Goal: Information Seeking & Learning: Compare options

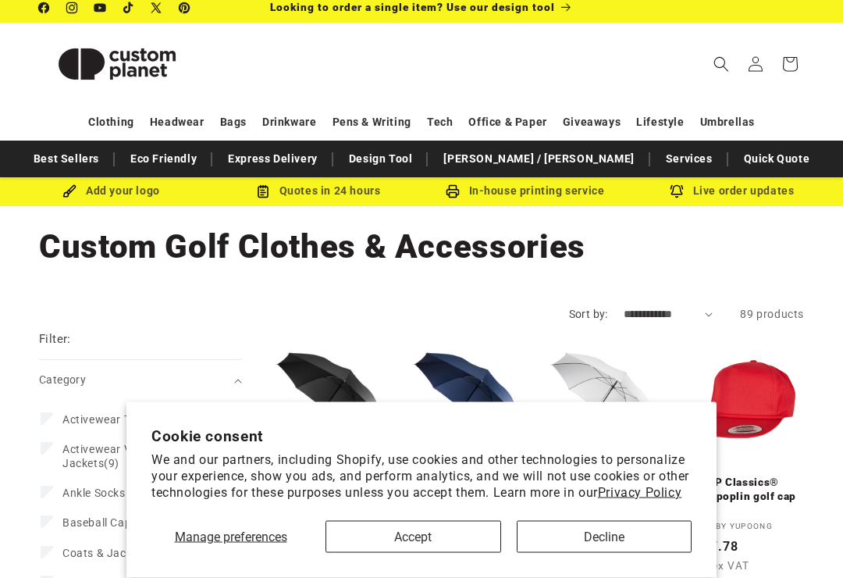
scroll to position [7, 0]
click at [386, 553] on button "Accept" at bounding box center [414, 537] width 176 height 32
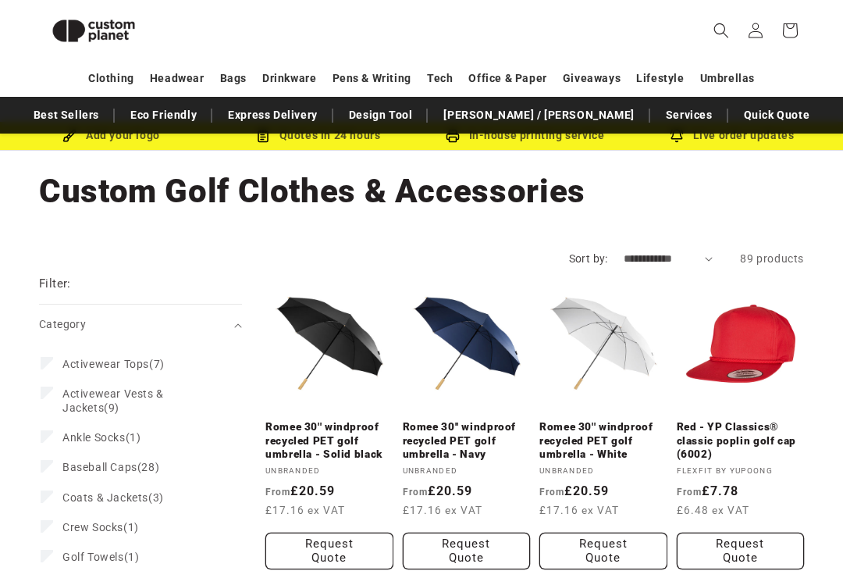
scroll to position [45, 0]
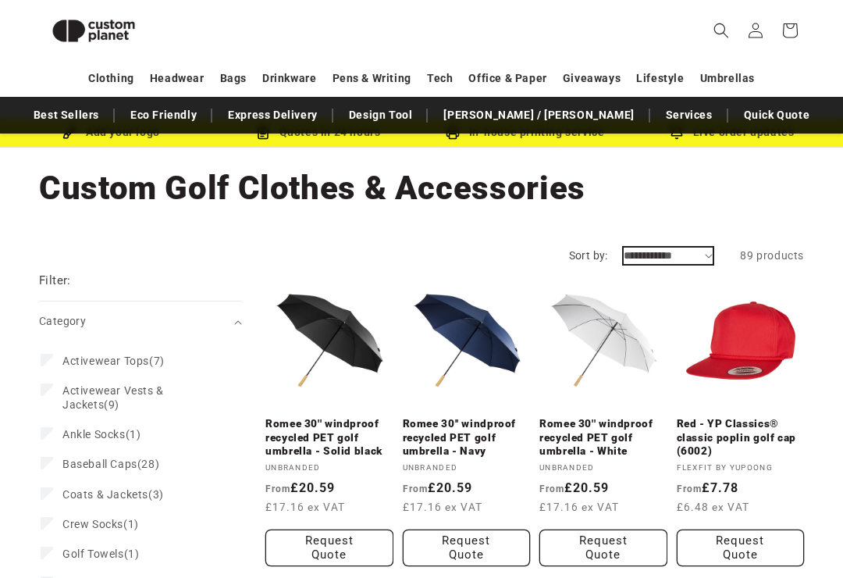
click at [661, 262] on select "**********" at bounding box center [669, 255] width 90 height 16
select select "**********"
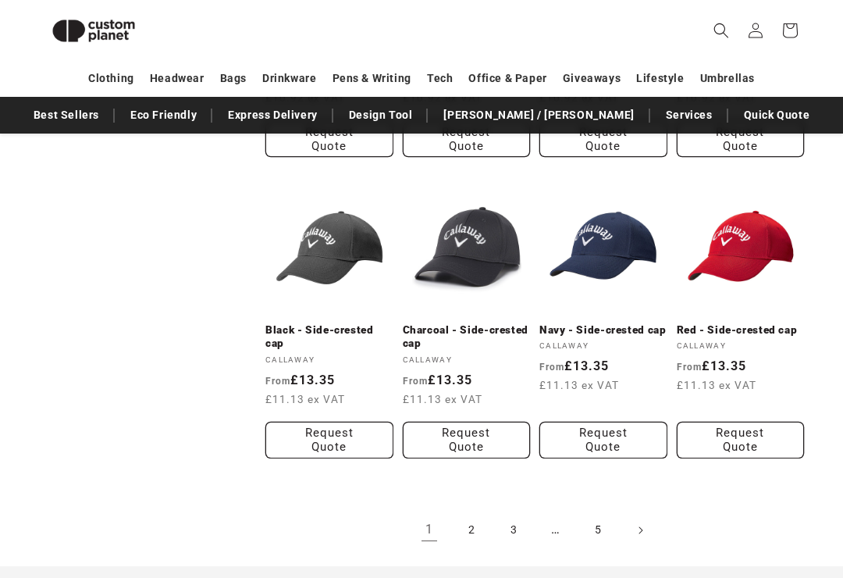
scroll to position [1414, 0]
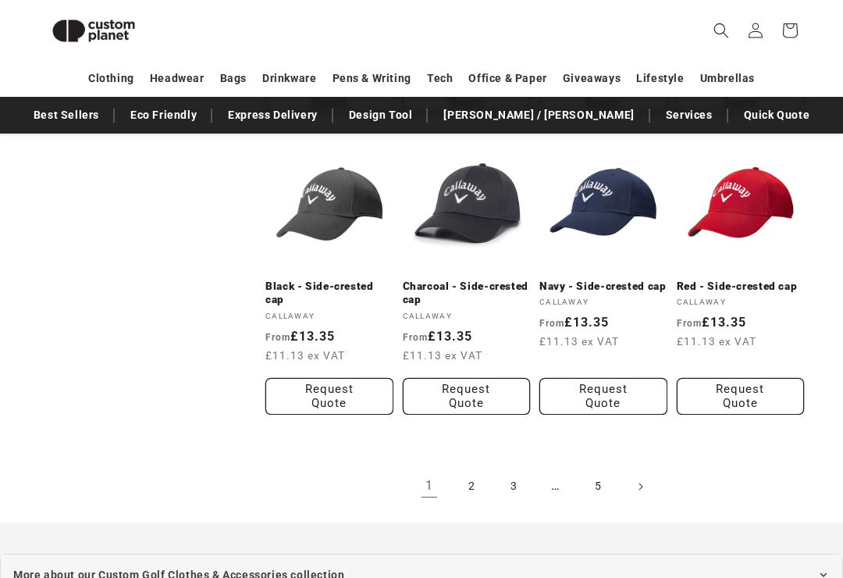
click at [478, 486] on link "2" at bounding box center [471, 486] width 34 height 34
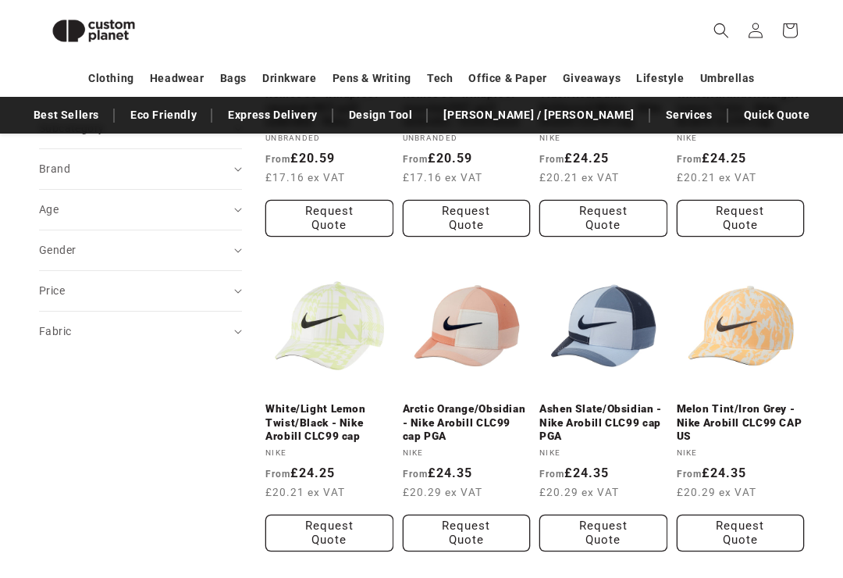
scroll to position [691, 0]
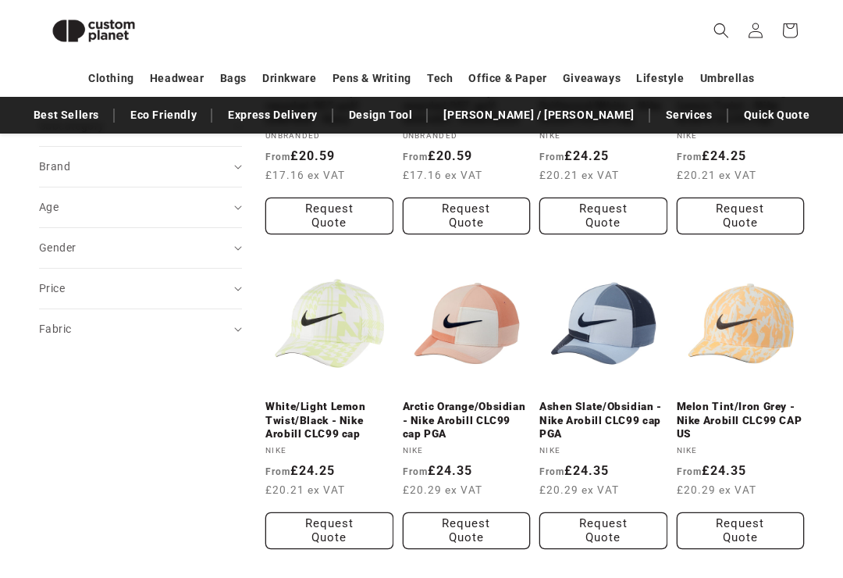
click at [41, 162] on span "Brand (0)" at bounding box center [54, 166] width 31 height 12
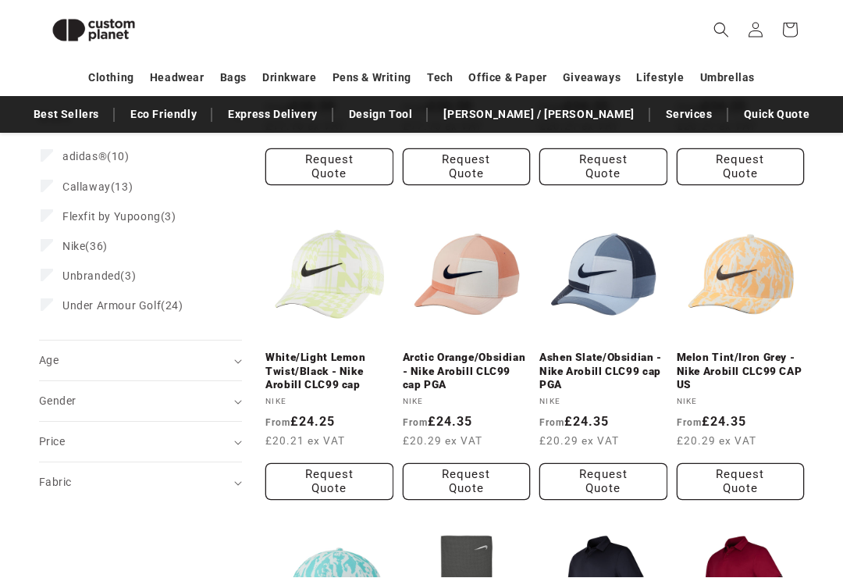
scroll to position [740, 0]
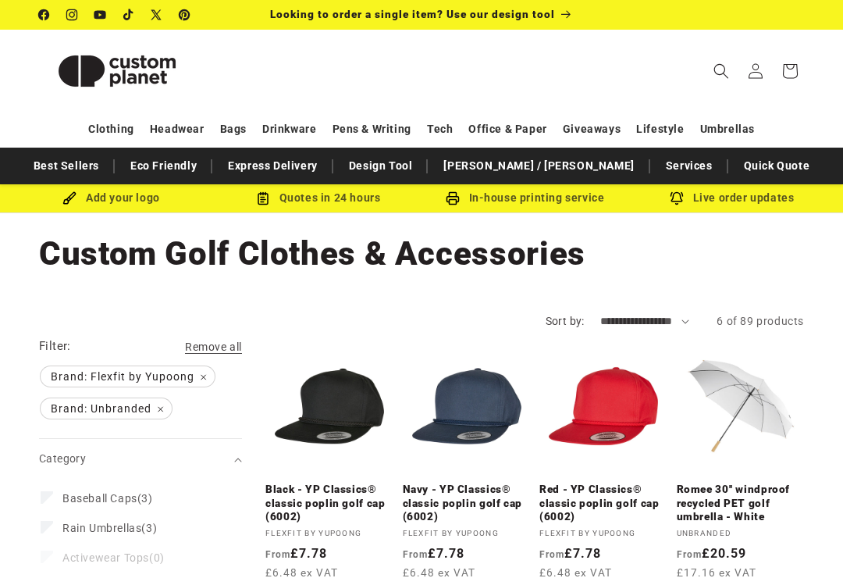
click at [99, 105] on img at bounding box center [117, 71] width 156 height 70
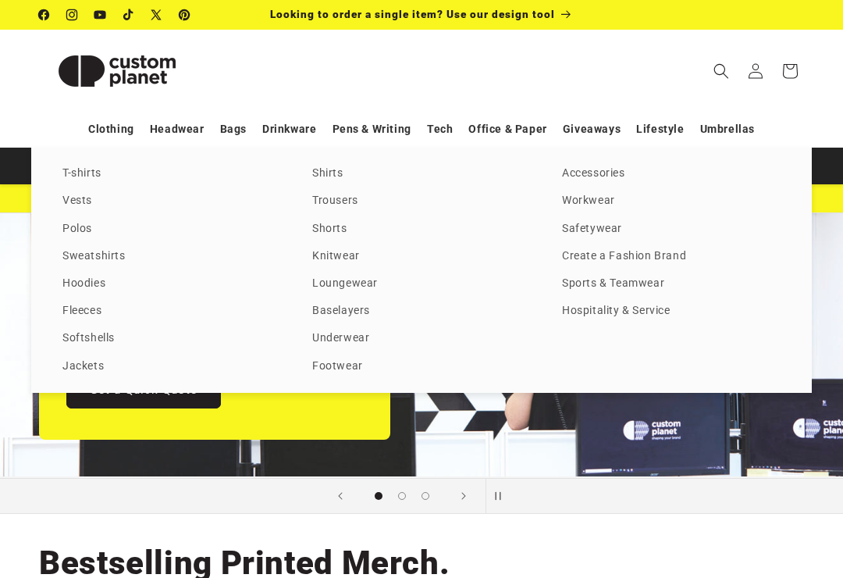
click at [572, 294] on link "Sports & Teamwear" at bounding box center [671, 283] width 219 height 21
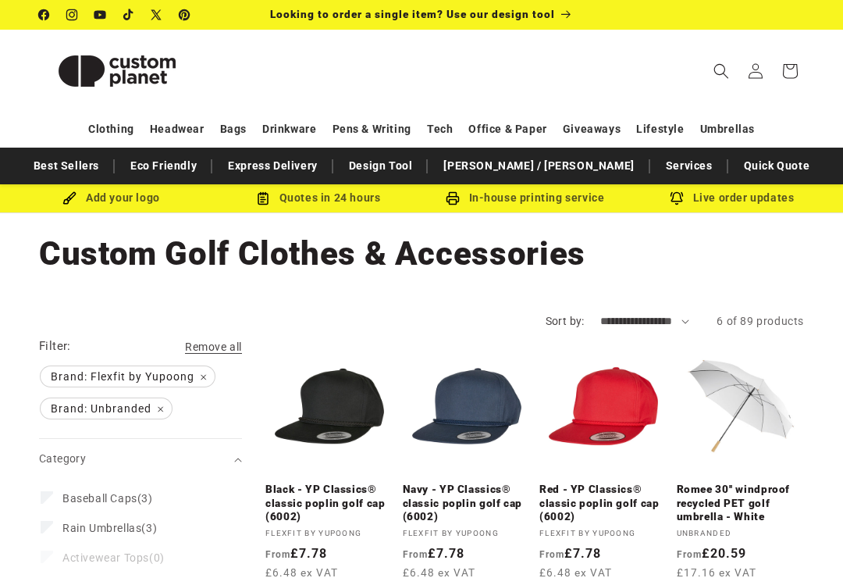
scroll to position [700, 0]
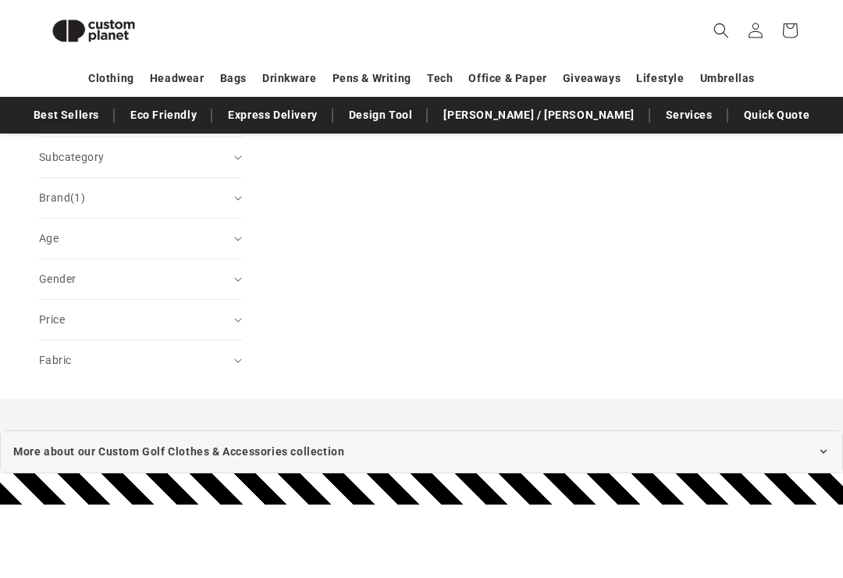
scroll to position [764, 0]
